Goal: Check status

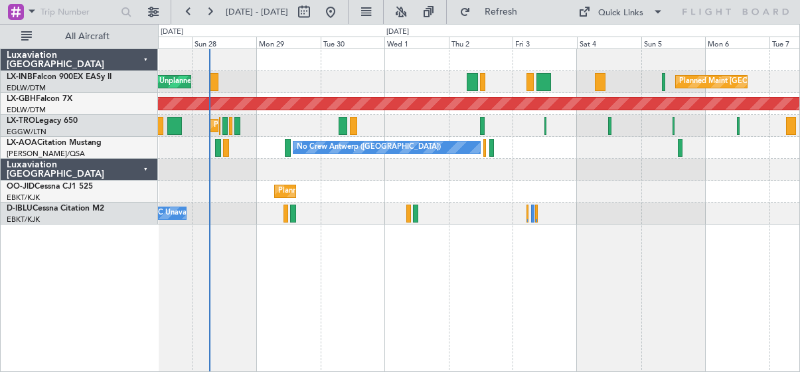
click at [387, 78] on div "Unplanned Maint Roma (Ciampino) Planned Maint [GEOGRAPHIC_DATA] ([GEOGRAPHIC_DA…" at bounding box center [479, 136] width 642 height 175
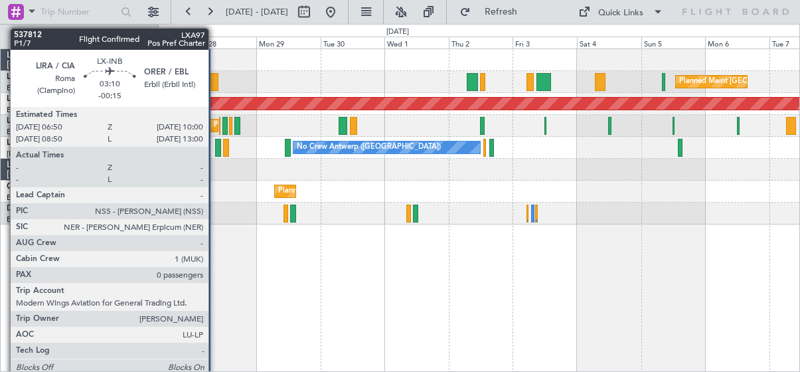
click at [215, 80] on div at bounding box center [214, 82] width 9 height 18
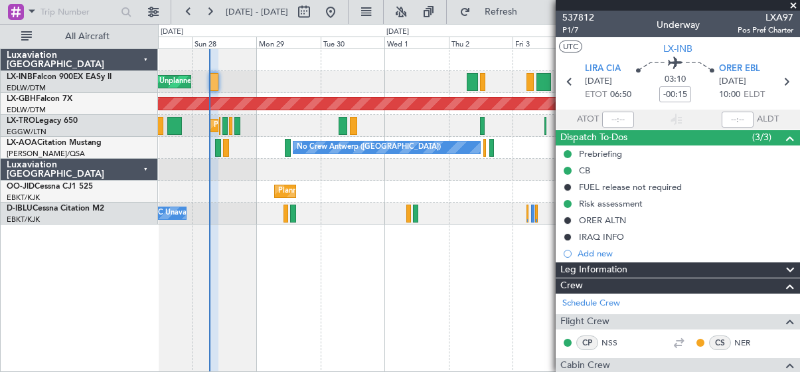
type input "06:35"
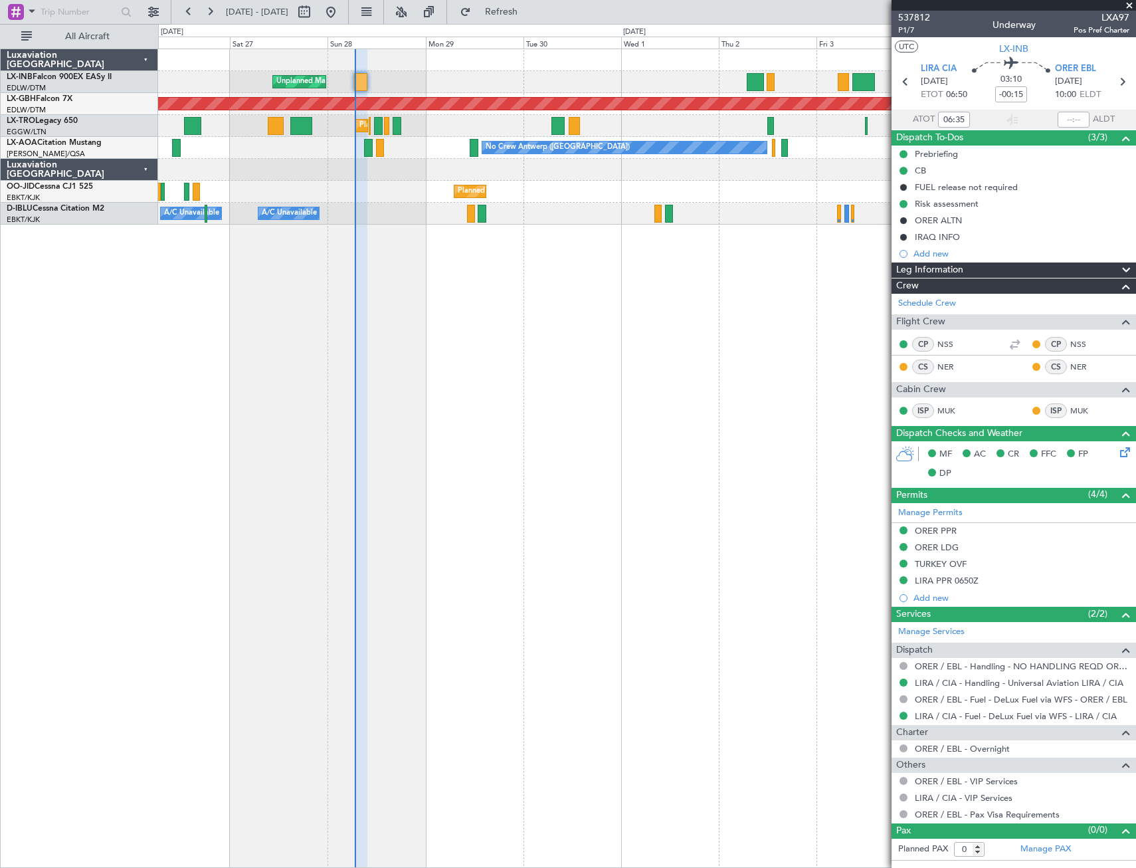
click at [682, 371] on div "Planned Maint [GEOGRAPHIC_DATA] ([GEOGRAPHIC_DATA]) Unplanned Maint [GEOGRAPHIC…" at bounding box center [647, 457] width 978 height 819
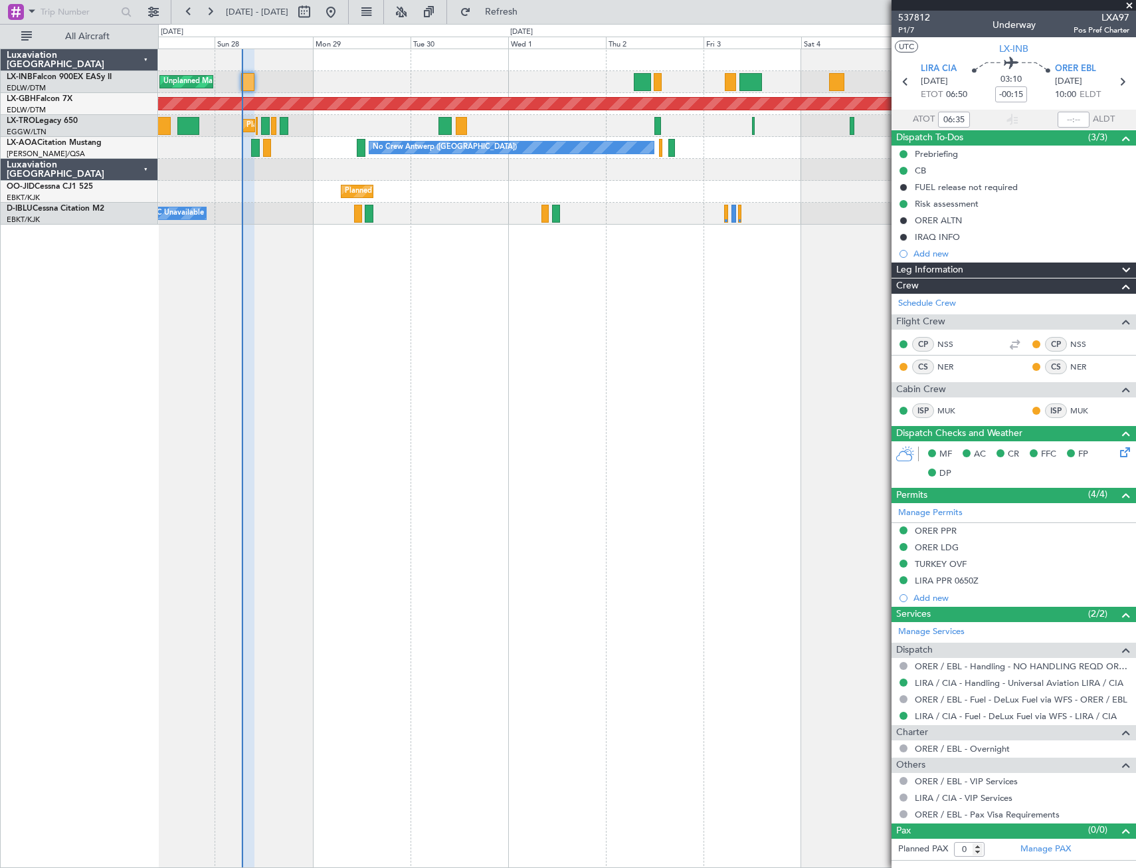
click at [485, 371] on div "Planned Maint [GEOGRAPHIC_DATA] ([GEOGRAPHIC_DATA]) Unplanned Maint [GEOGRAPHIC…" at bounding box center [647, 457] width 978 height 819
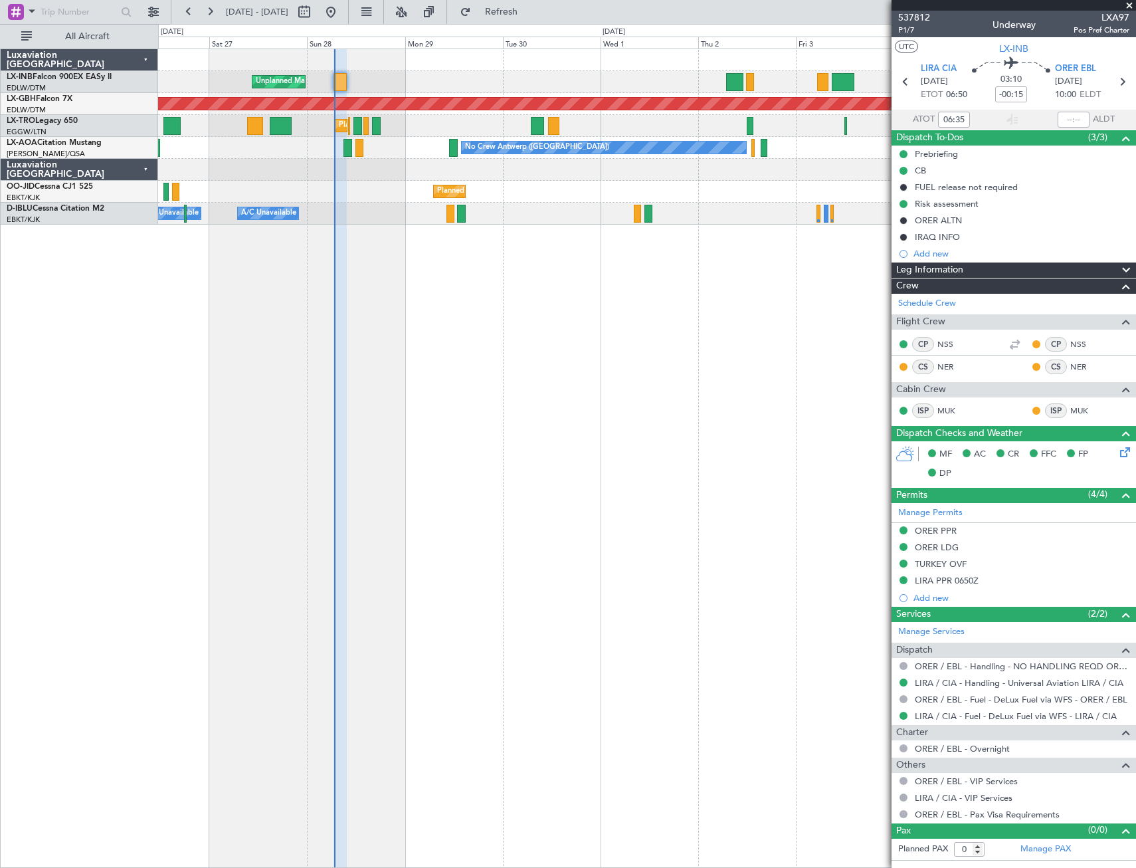
click at [588, 371] on div "Planned Maint [GEOGRAPHIC_DATA] ([GEOGRAPHIC_DATA]) Unplanned Maint [GEOGRAPHIC…" at bounding box center [647, 457] width 978 height 819
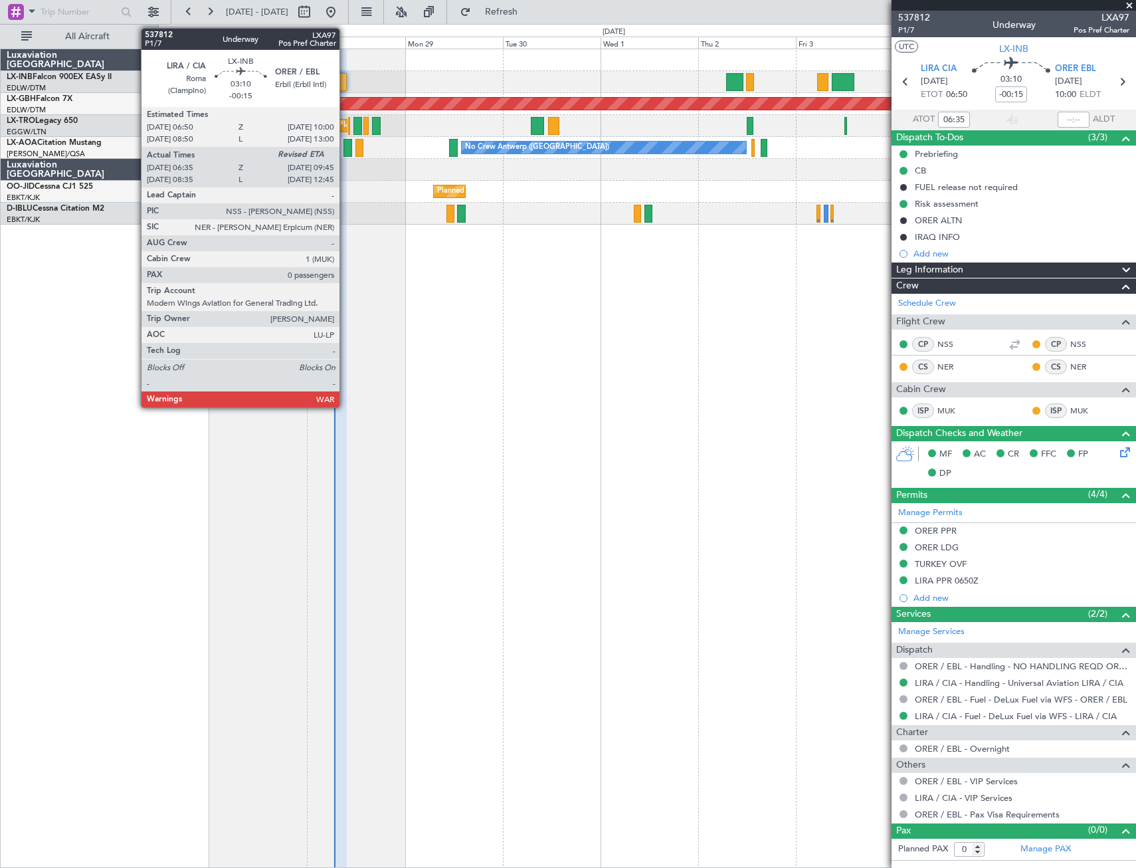
click at [340, 84] on div at bounding box center [339, 82] width 13 height 18
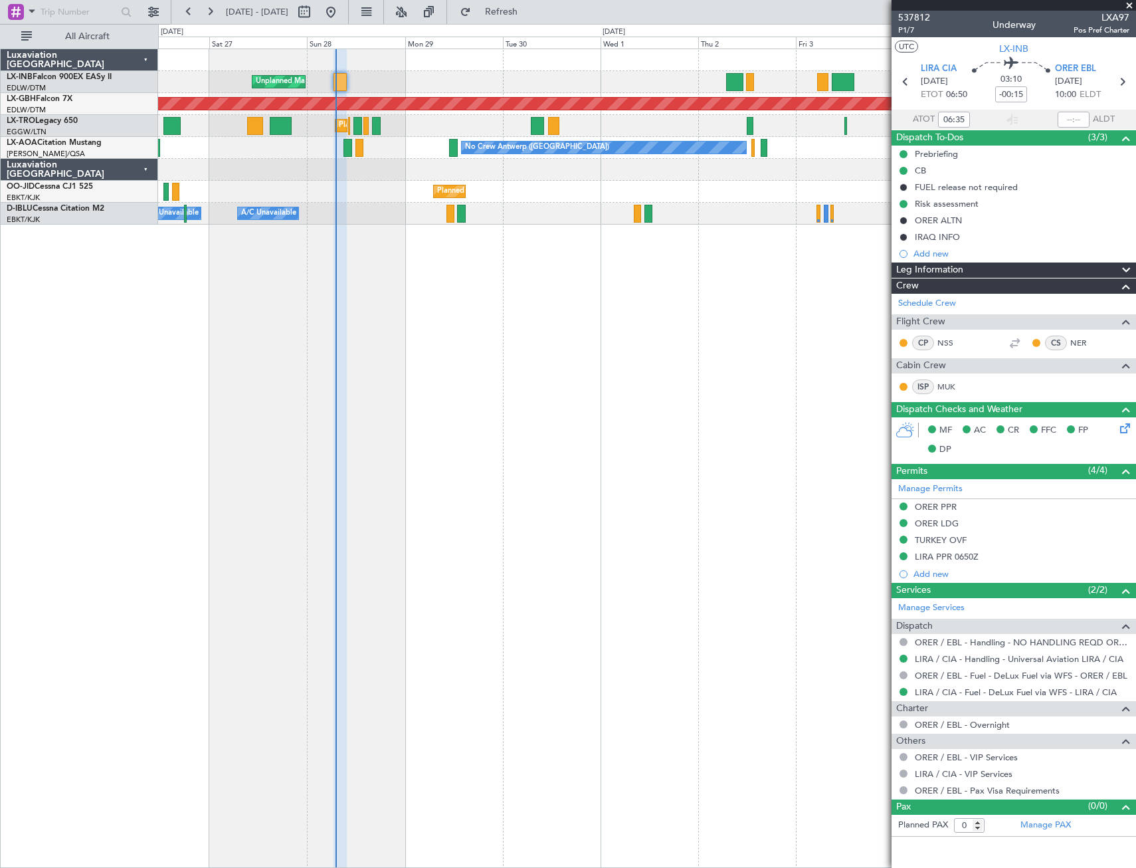
click at [800, 4] on span at bounding box center [1129, 6] width 13 height 12
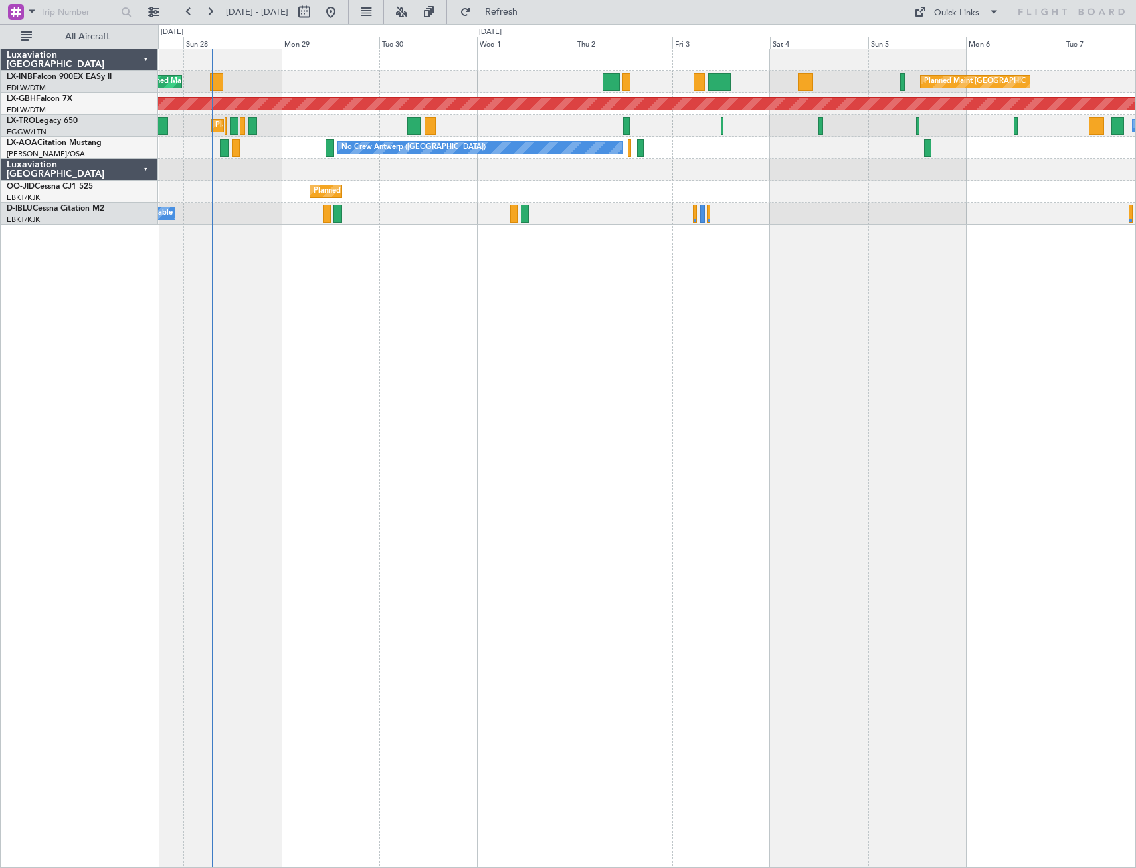
click at [460, 370] on div "Planned Maint [GEOGRAPHIC_DATA] ([GEOGRAPHIC_DATA]) Unplanned Maint [GEOGRAPHIC…" at bounding box center [647, 457] width 978 height 819
click at [585, 371] on div "Planned Maint [GEOGRAPHIC_DATA] ([GEOGRAPHIC_DATA]) Unplanned Maint [GEOGRAPHIC…" at bounding box center [647, 457] width 978 height 819
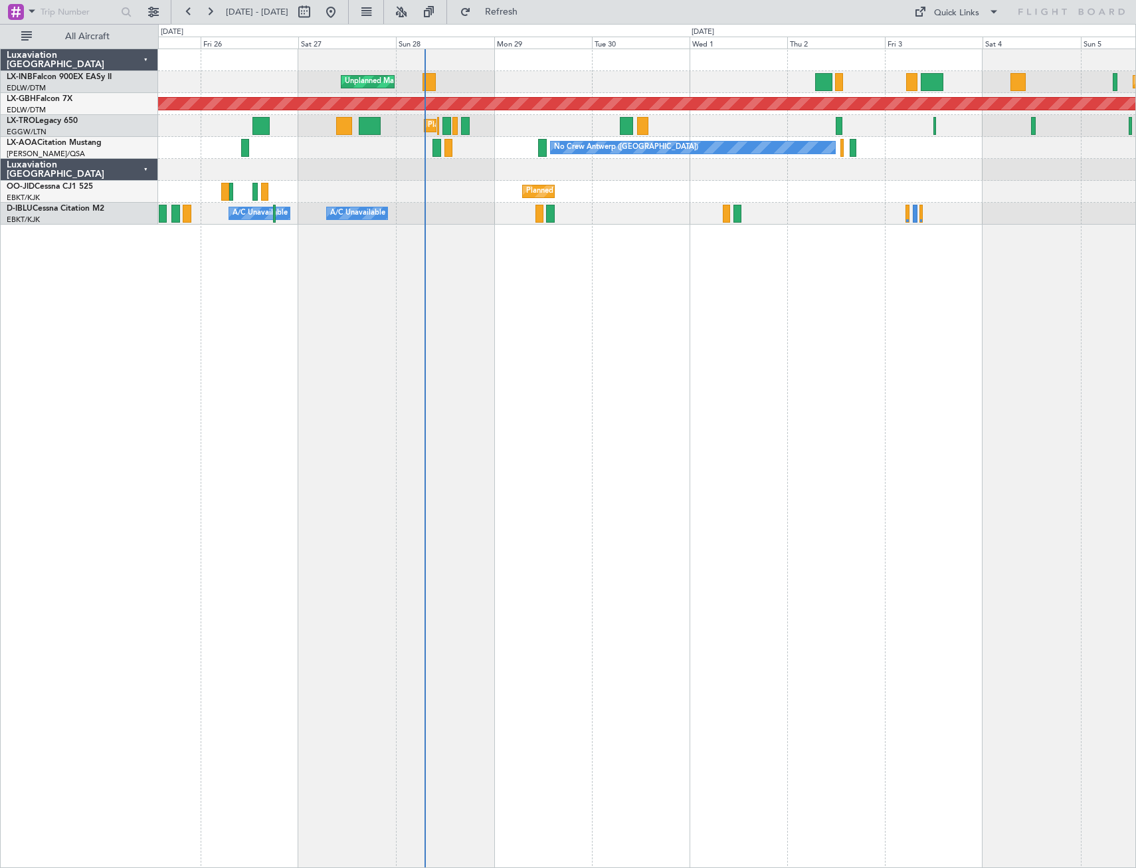
click at [550, 371] on div "Planned Maint [GEOGRAPHIC_DATA] ([GEOGRAPHIC_DATA]) Unplanned Maint [GEOGRAPHIC…" at bounding box center [647, 457] width 978 height 819
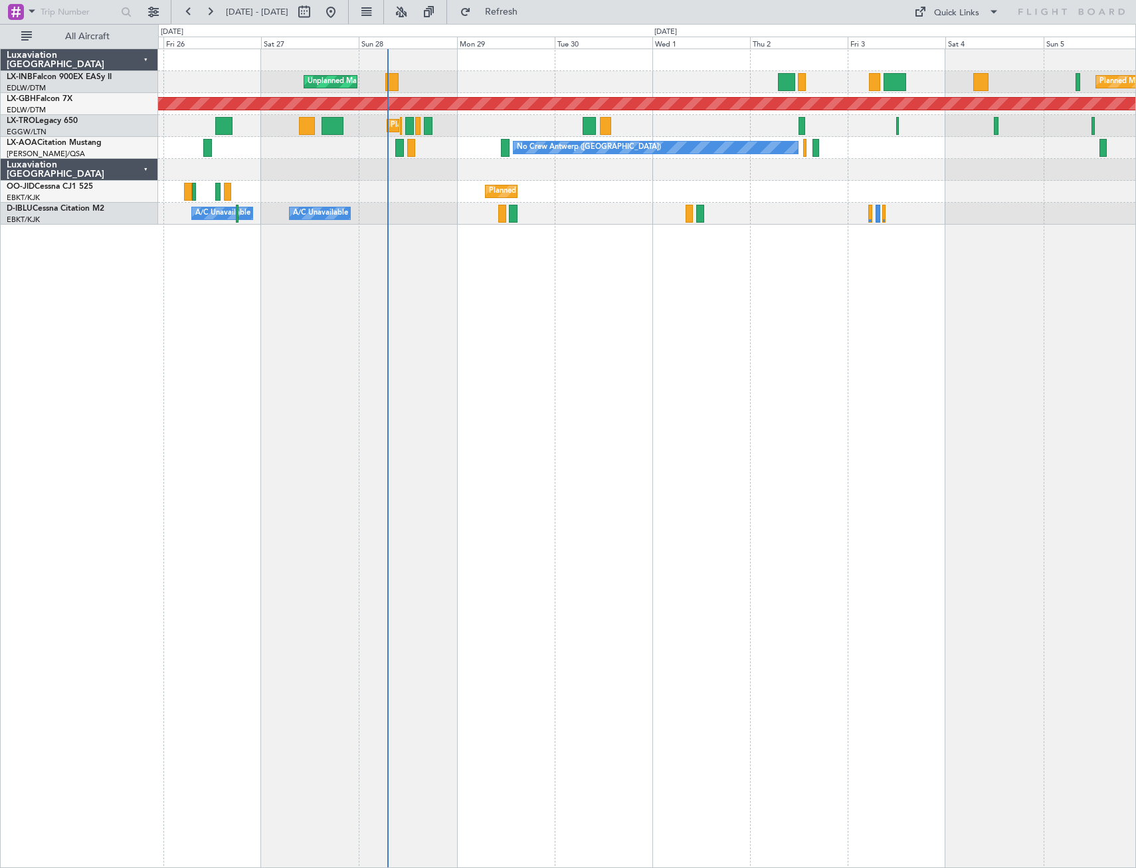
click at [539, 371] on div "Planned Maint [GEOGRAPHIC_DATA] ([GEOGRAPHIC_DATA]) Unplanned Maint [GEOGRAPHIC…" at bounding box center [647, 457] width 978 height 819
